Goal: Transaction & Acquisition: Obtain resource

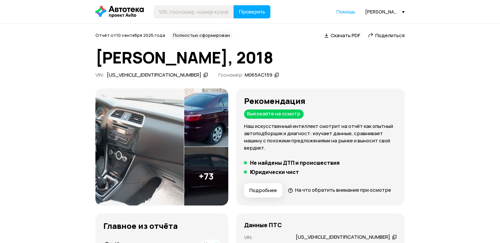
click at [182, 5] on header "Проверить Помощь [PERSON_NAME][EMAIL_ADDRESS][DOMAIN_NAME]" at bounding box center [250, 11] width 500 height 23
click at [182, 16] on input "text" at bounding box center [194, 11] width 80 height 13
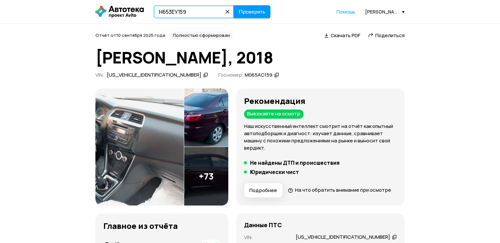
type input "Н653ЕУ159"
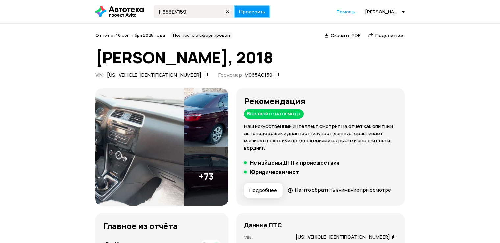
click at [251, 11] on span "Проверить" at bounding box center [252, 11] width 26 height 5
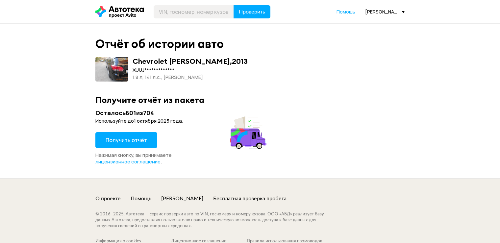
click at [137, 142] on span "Получить отчёт" at bounding box center [126, 139] width 41 height 7
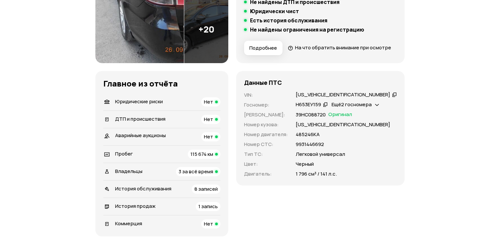
scroll to position [197, 0]
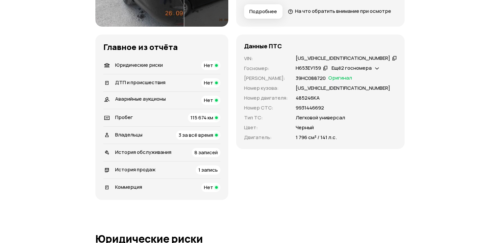
click at [392, 61] on icon at bounding box center [394, 58] width 5 height 7
click at [218, 173] on span "1 запись" at bounding box center [207, 169] width 19 height 7
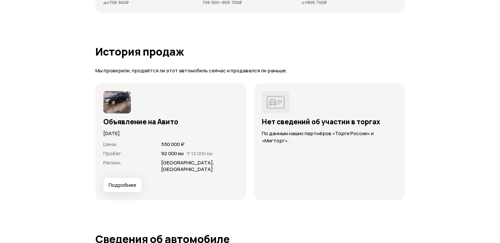
scroll to position [1790, 0]
